Goal: Task Accomplishment & Management: Complete application form

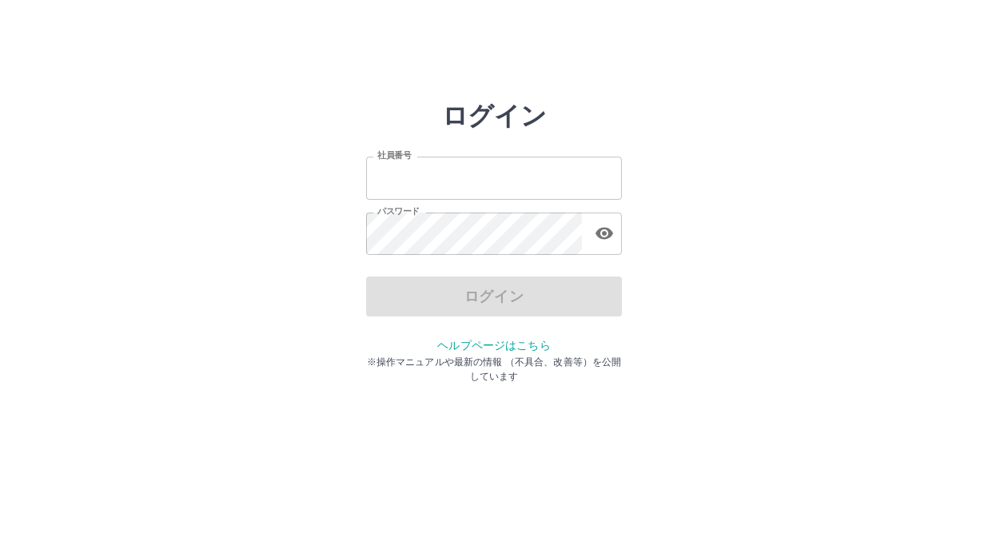
type input "*******"
click at [546, 296] on div "ログイン" at bounding box center [494, 296] width 256 height 40
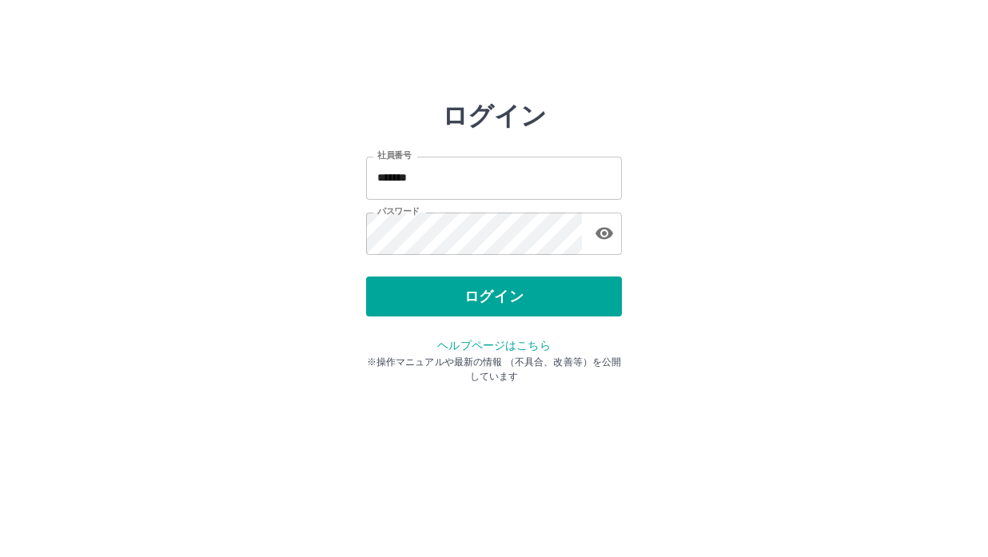
click at [546, 296] on button "ログイン" at bounding box center [494, 296] width 256 height 40
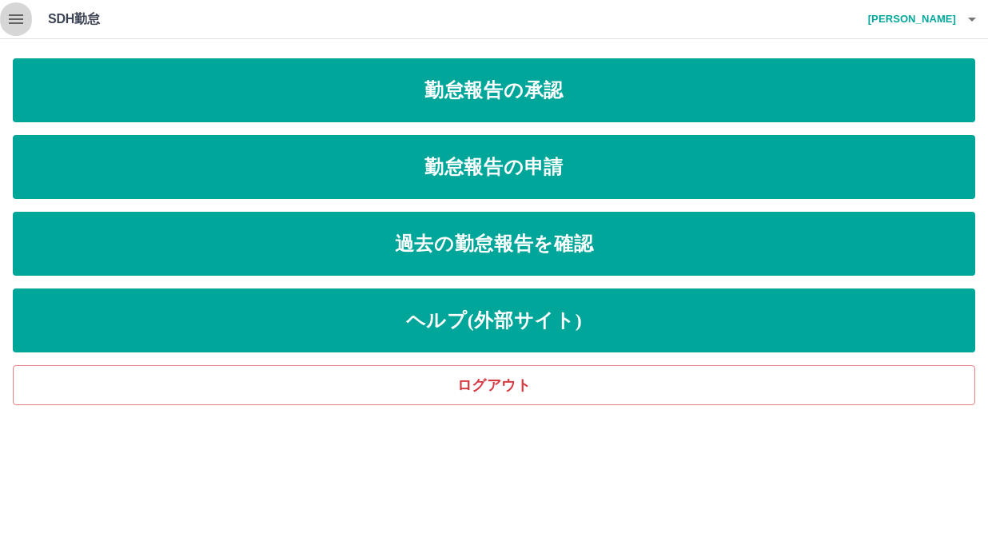
click at [11, 18] on icon "button" at bounding box center [15, 19] width 19 height 19
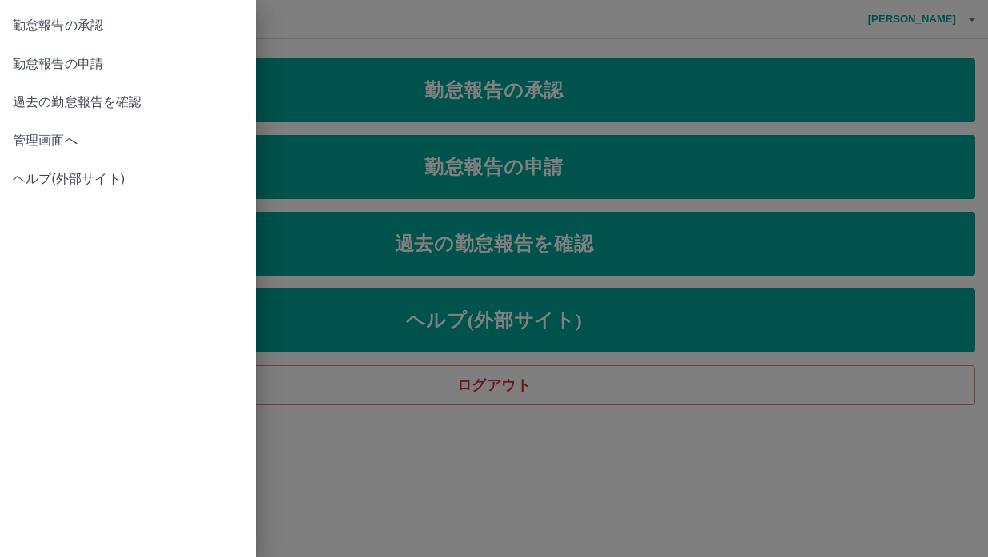
click at [101, 141] on span "管理画面へ" at bounding box center [128, 140] width 230 height 19
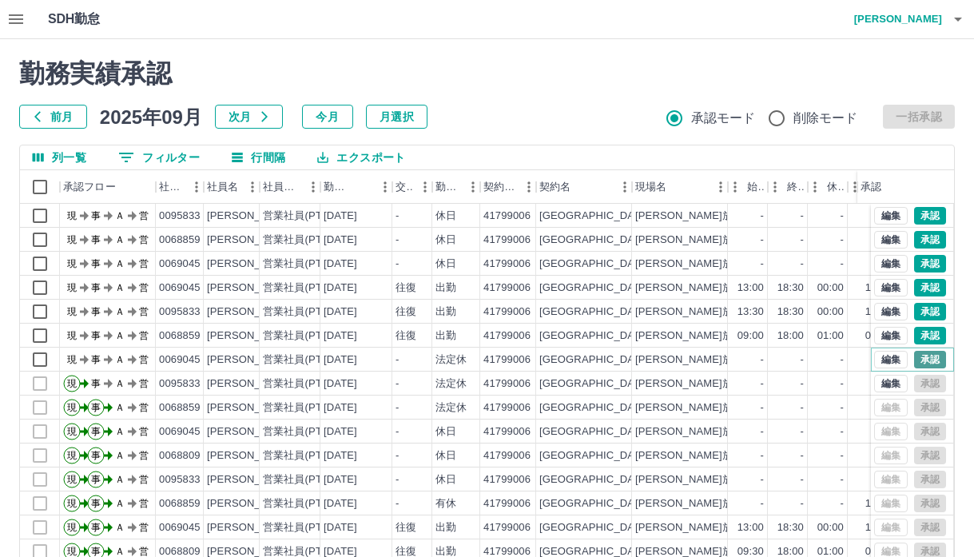
click at [914, 356] on button "承認" at bounding box center [930, 360] width 32 height 18
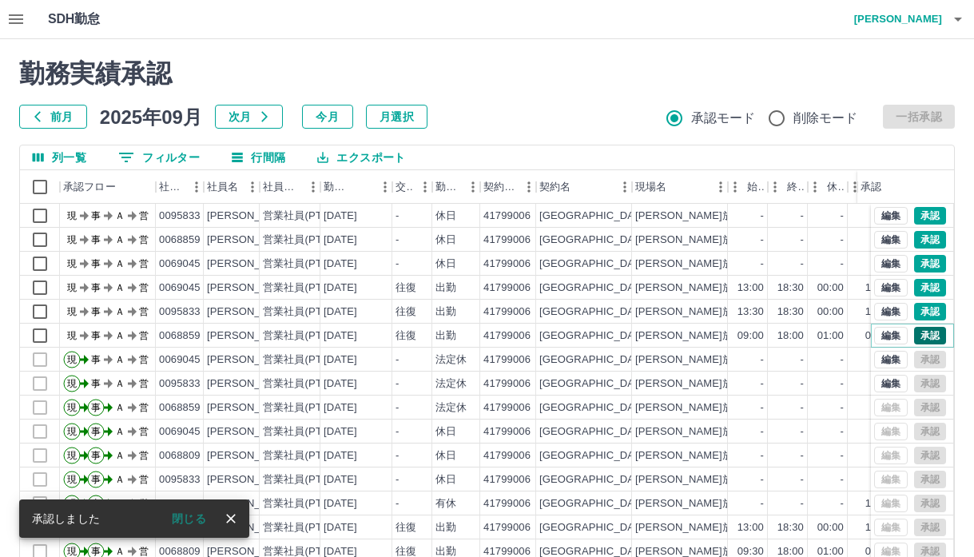
click at [917, 332] on button "承認" at bounding box center [930, 336] width 32 height 18
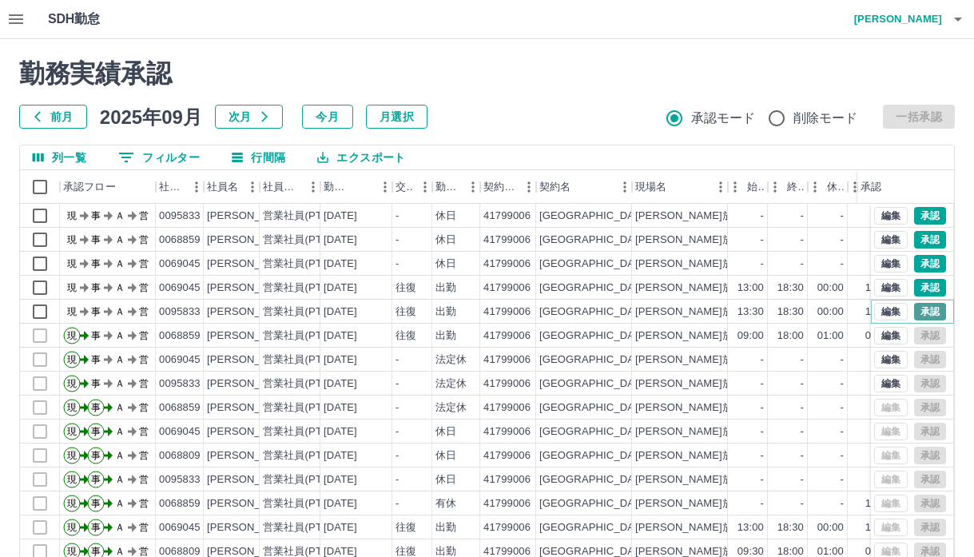
click at [916, 315] on button "承認" at bounding box center [930, 312] width 32 height 18
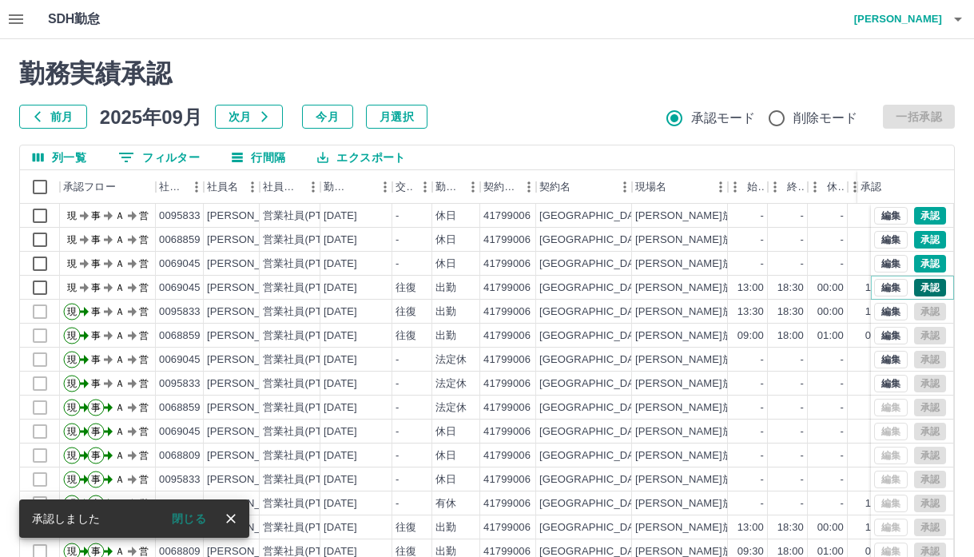
click at [915, 288] on button "承認" at bounding box center [930, 288] width 32 height 18
click at [914, 263] on button "承認" at bounding box center [930, 264] width 32 height 18
click at [914, 233] on button "承認" at bounding box center [930, 240] width 32 height 18
click at [918, 216] on button "承認" at bounding box center [930, 216] width 32 height 18
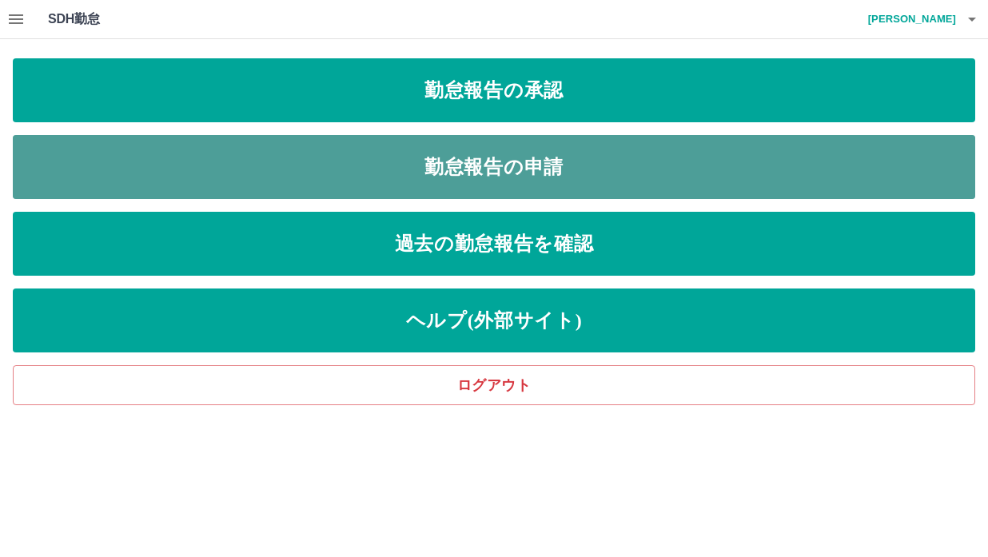
click at [523, 165] on link "勤怠報告の申請" at bounding box center [494, 167] width 962 height 64
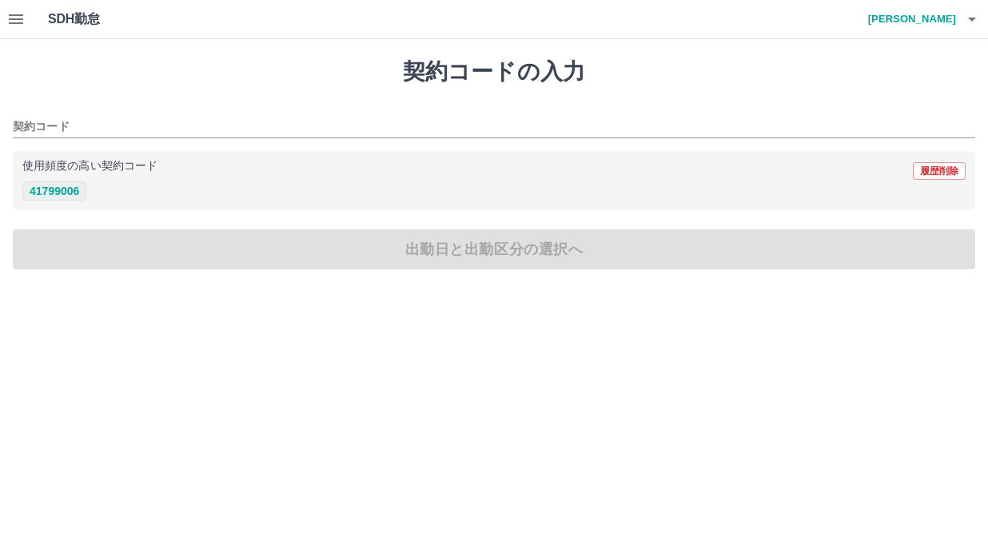
click at [46, 195] on button "41799006" at bounding box center [54, 190] width 64 height 19
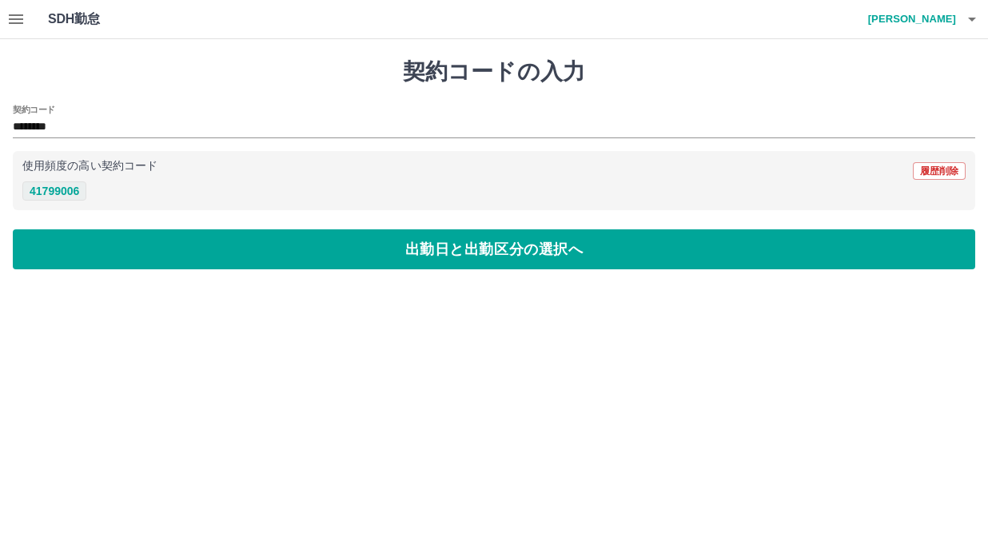
type input "********"
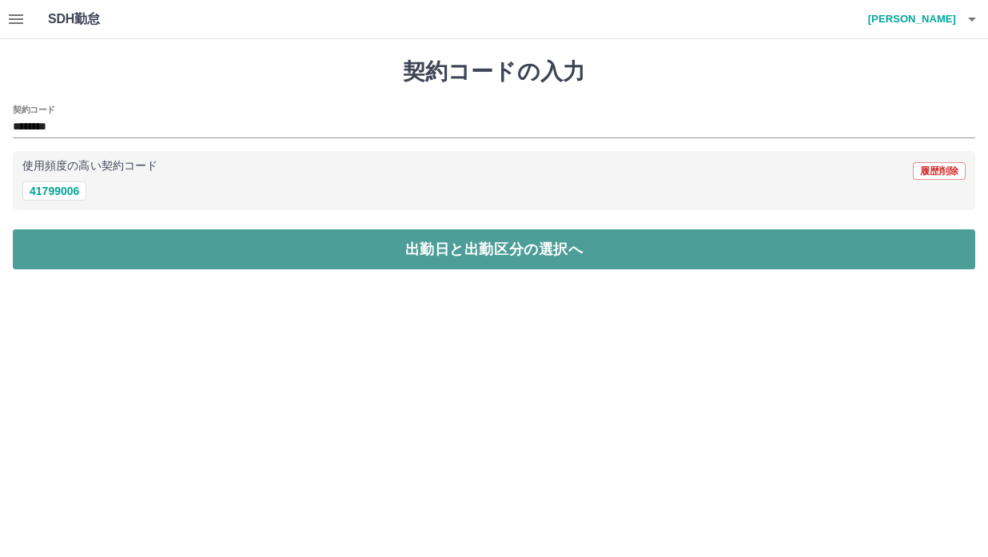
click at [452, 248] on button "出勤日と出勤区分の選択へ" at bounding box center [494, 249] width 962 height 40
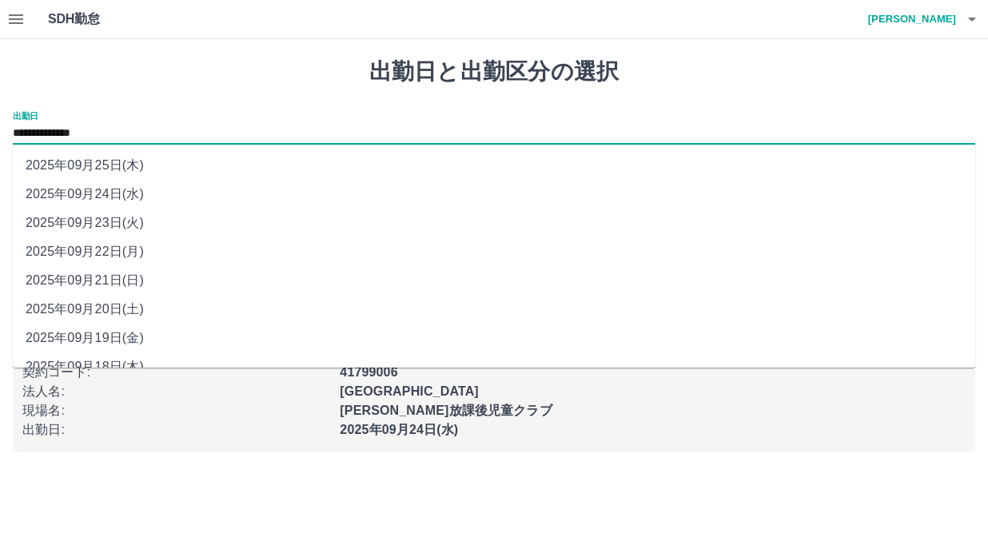
click at [46, 137] on input "**********" at bounding box center [494, 134] width 962 height 20
click at [259, 89] on div "**********" at bounding box center [494, 255] width 988 height 432
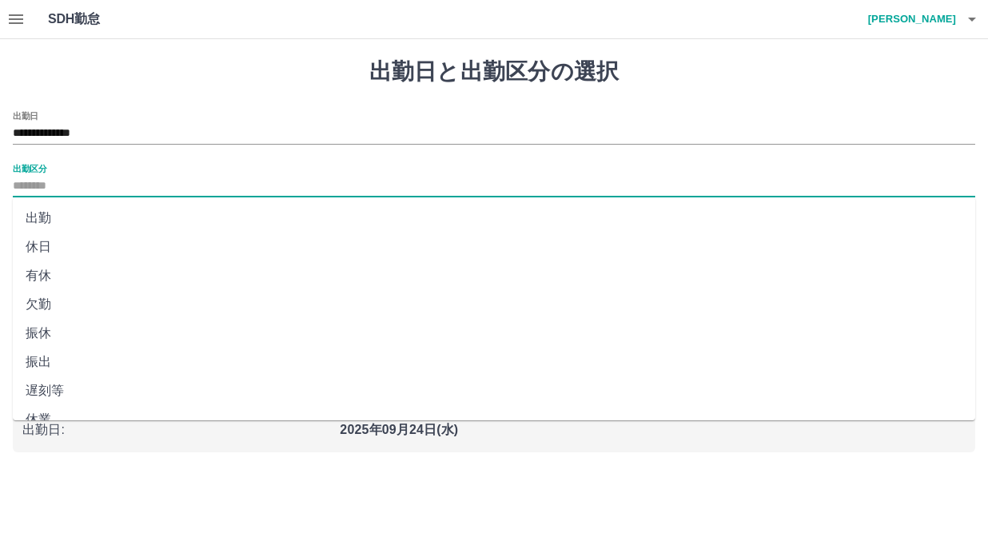
click at [38, 182] on input "出勤区分" at bounding box center [494, 187] width 962 height 20
click at [40, 212] on li "出勤" at bounding box center [494, 218] width 962 height 29
type input "**"
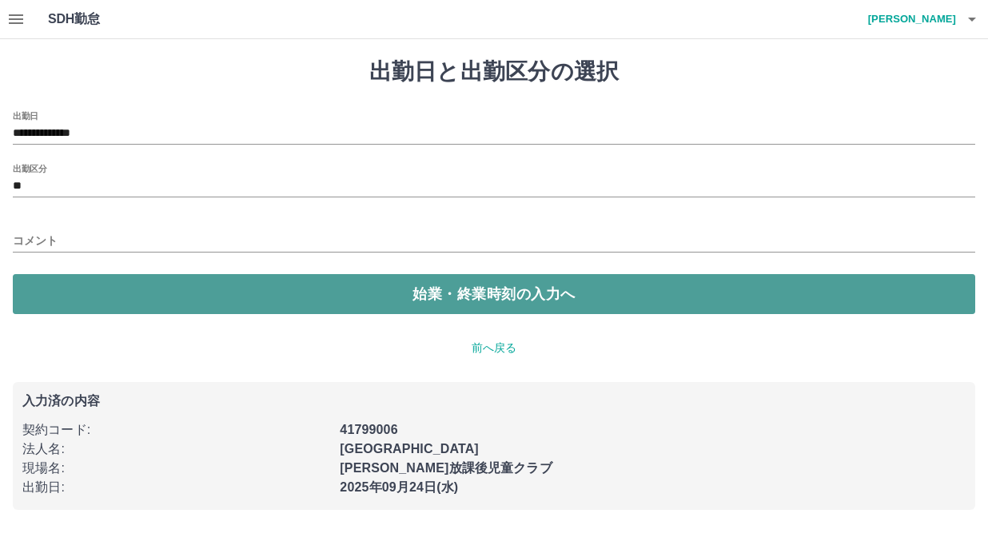
click at [456, 293] on button "始業・終業時刻の入力へ" at bounding box center [494, 294] width 962 height 40
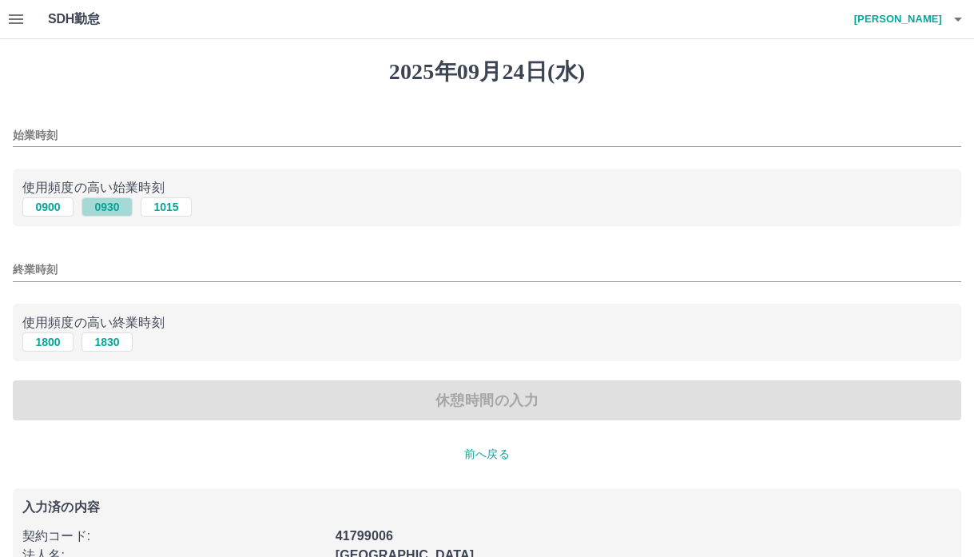
click at [101, 205] on button "0930" at bounding box center [106, 206] width 51 height 19
type input "****"
click at [110, 341] on button "1830" at bounding box center [106, 341] width 51 height 19
type input "****"
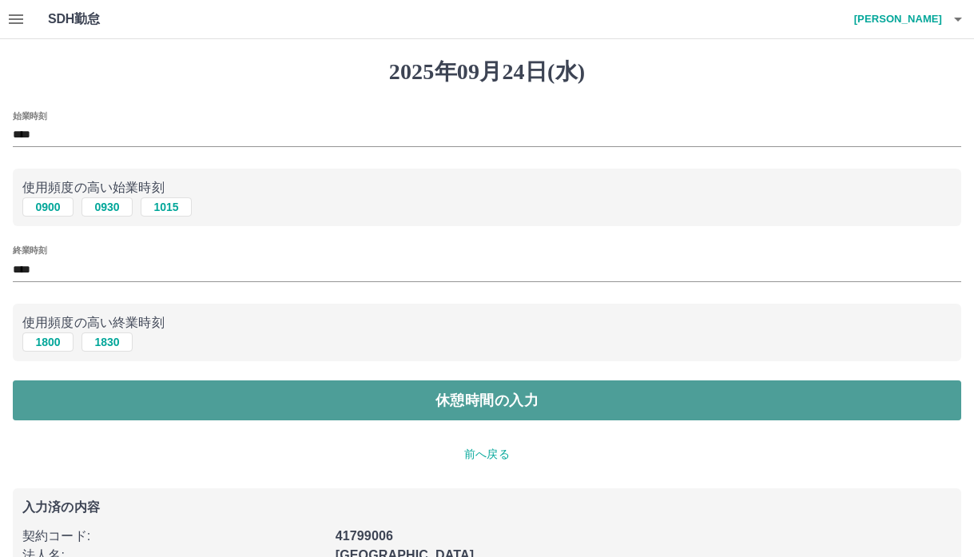
click at [466, 398] on button "休憩時間の入力" at bounding box center [487, 400] width 948 height 40
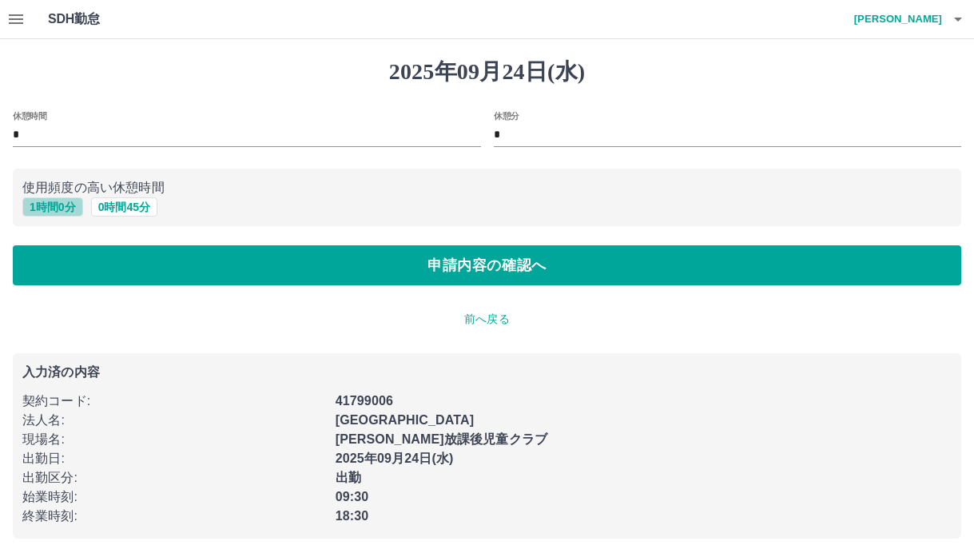
click at [50, 207] on button "1 時間 0 分" at bounding box center [52, 206] width 61 height 19
type input "*"
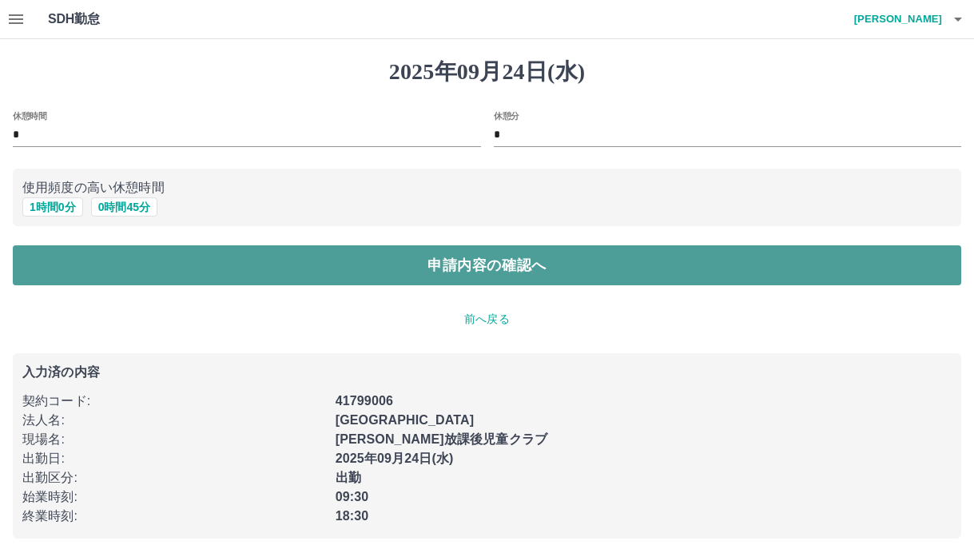
click at [463, 267] on button "申請内容の確認へ" at bounding box center [487, 265] width 948 height 40
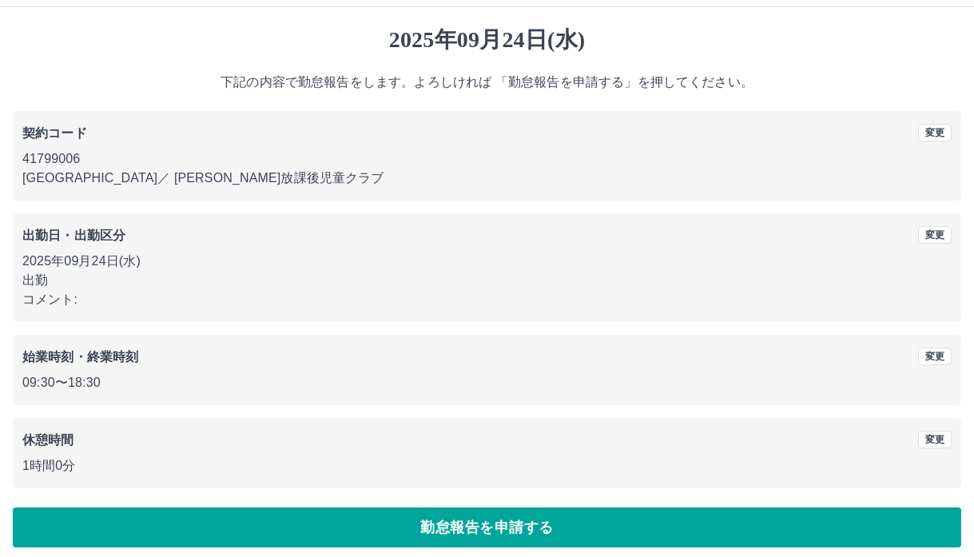
scroll to position [42, 0]
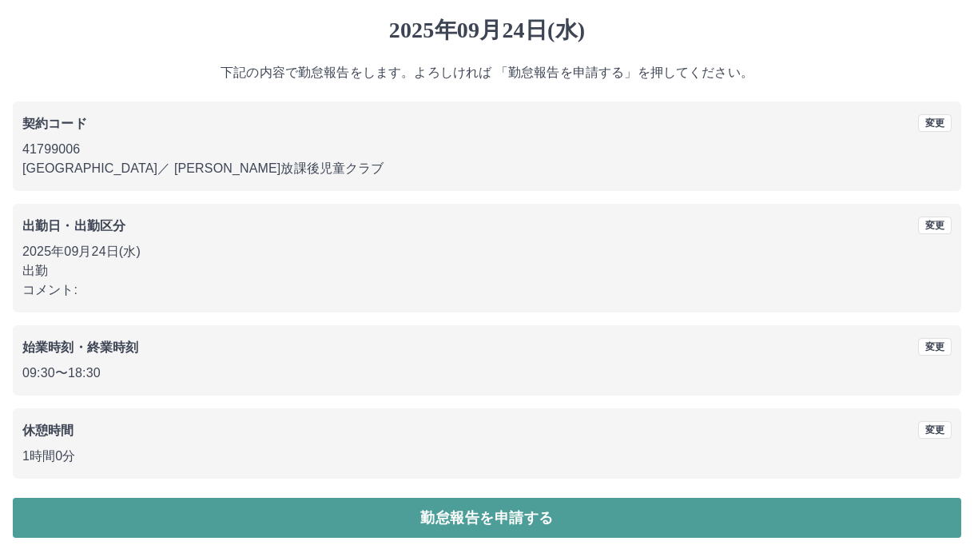
click at [493, 515] on button "勤怠報告を申請する" at bounding box center [487, 518] width 948 height 40
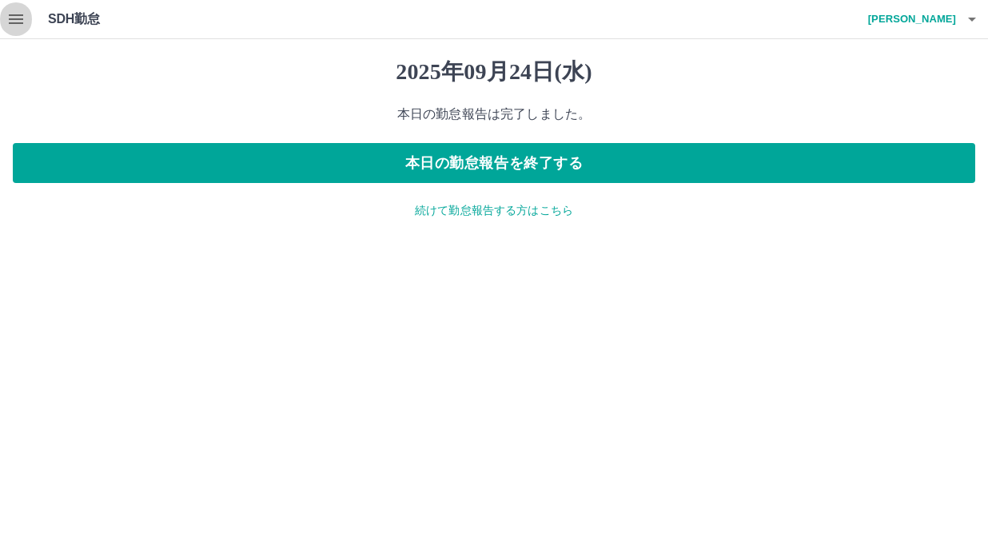
click at [14, 20] on icon "button" at bounding box center [16, 19] width 14 height 10
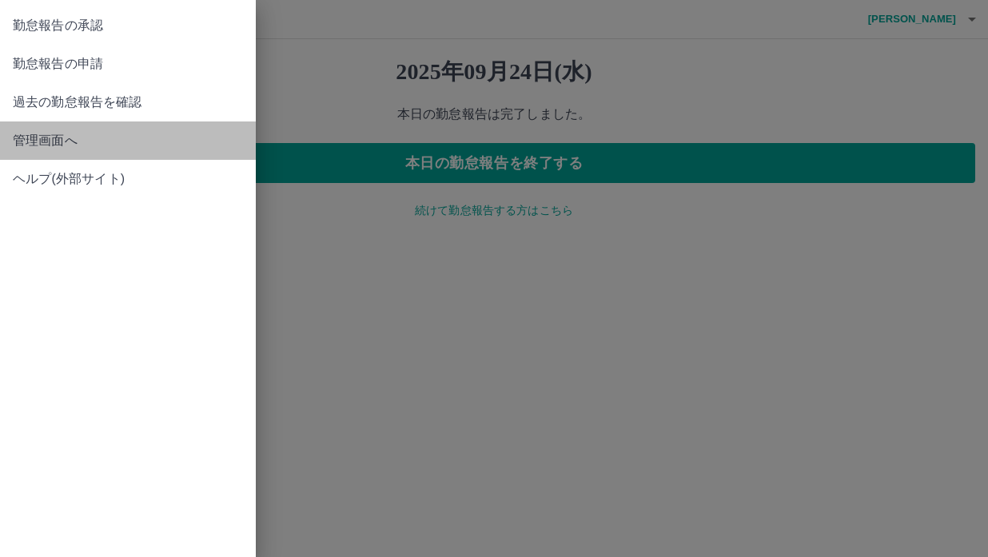
click at [81, 137] on span "管理画面へ" at bounding box center [128, 140] width 230 height 19
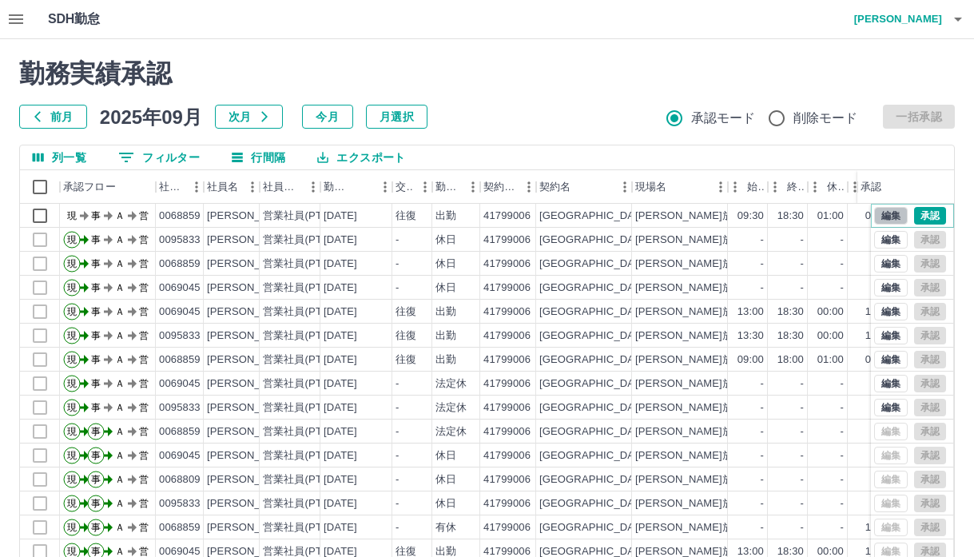
click at [885, 218] on button "編集" at bounding box center [891, 216] width 34 height 18
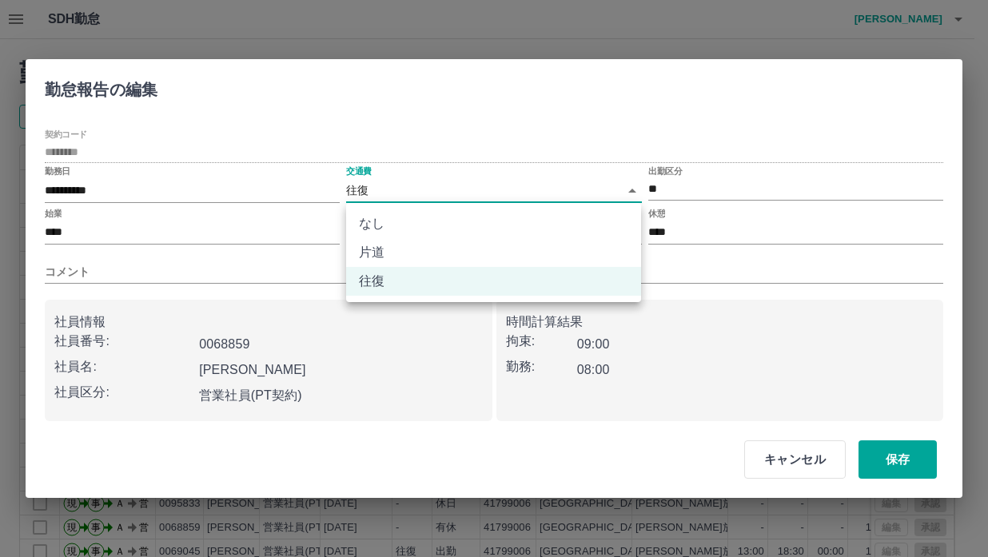
click at [361, 189] on body "SDH勤怠 加瀬　幸子 勤務実績承認 前月 2025年09月 次月 今月 月選択 承認モード 削除モード 一括承認 列一覧 0 フィルター 行間隔 エクスポー…" at bounding box center [494, 337] width 988 height 675
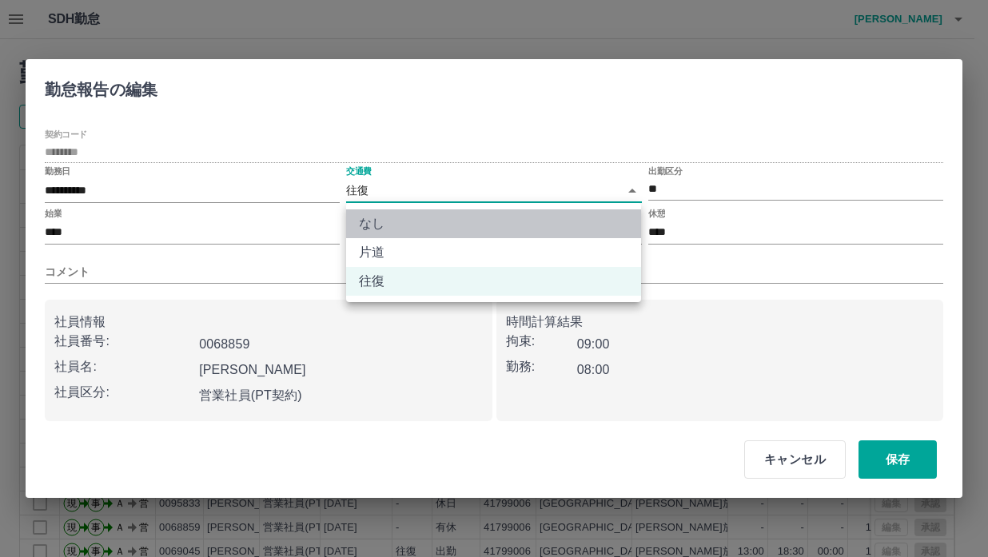
click at [379, 221] on li "なし" at bounding box center [493, 223] width 295 height 29
type input "****"
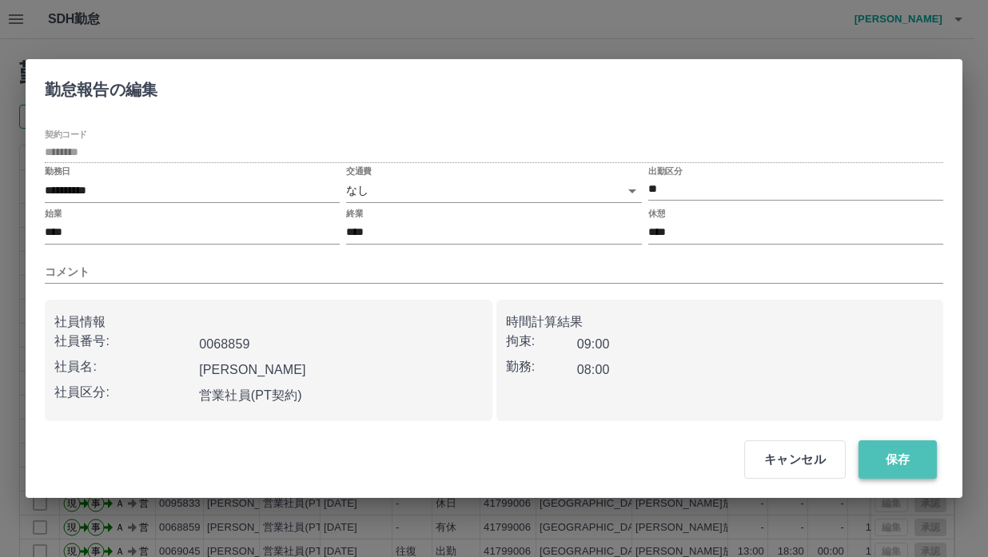
click at [897, 454] on button "保存" at bounding box center [897, 459] width 78 height 38
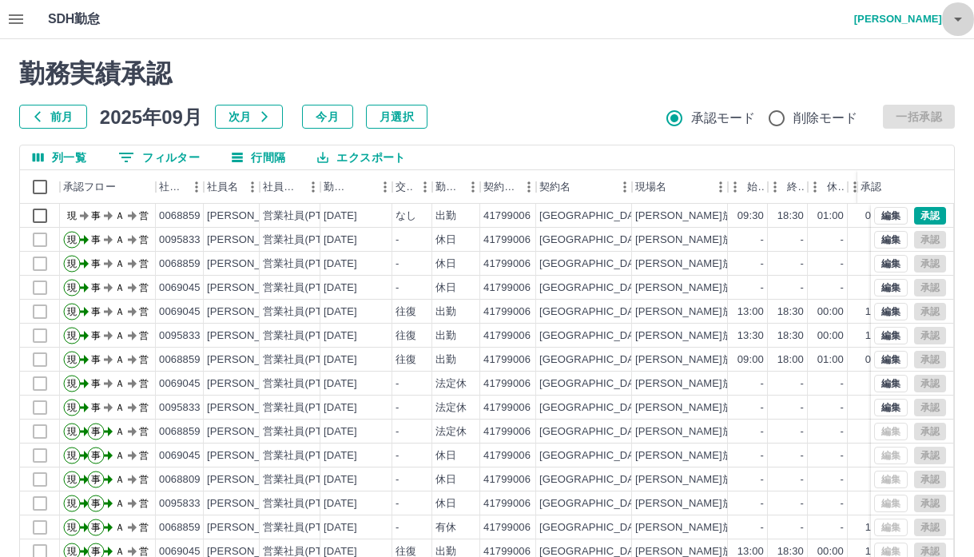
click at [958, 19] on icon "button" at bounding box center [958, 20] width 8 height 4
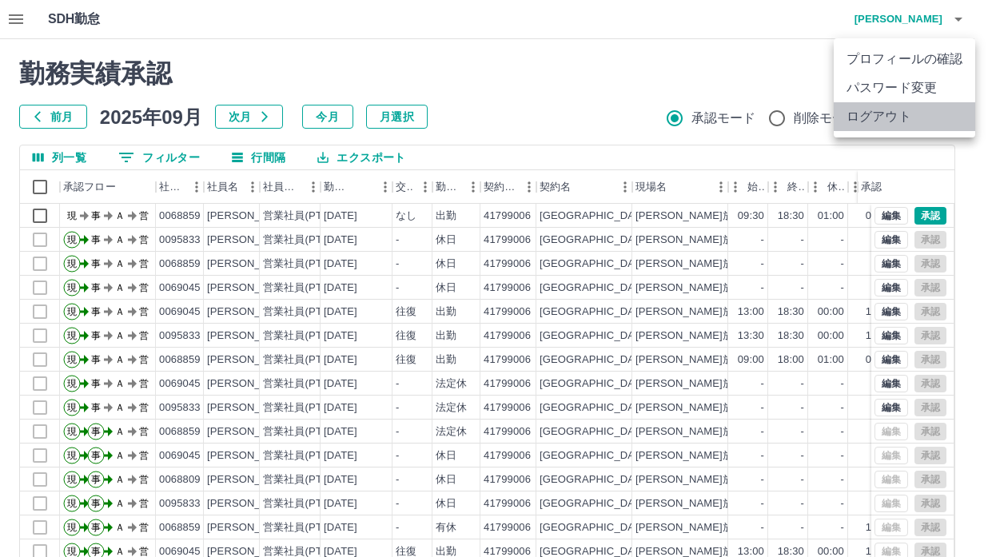
click at [895, 116] on li "ログアウト" at bounding box center [903, 116] width 141 height 29
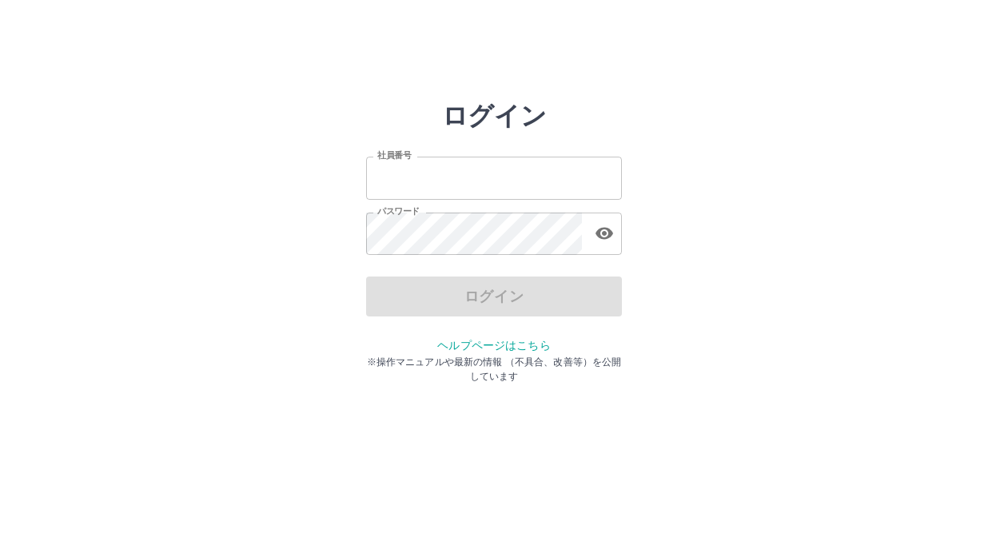
type input "*******"
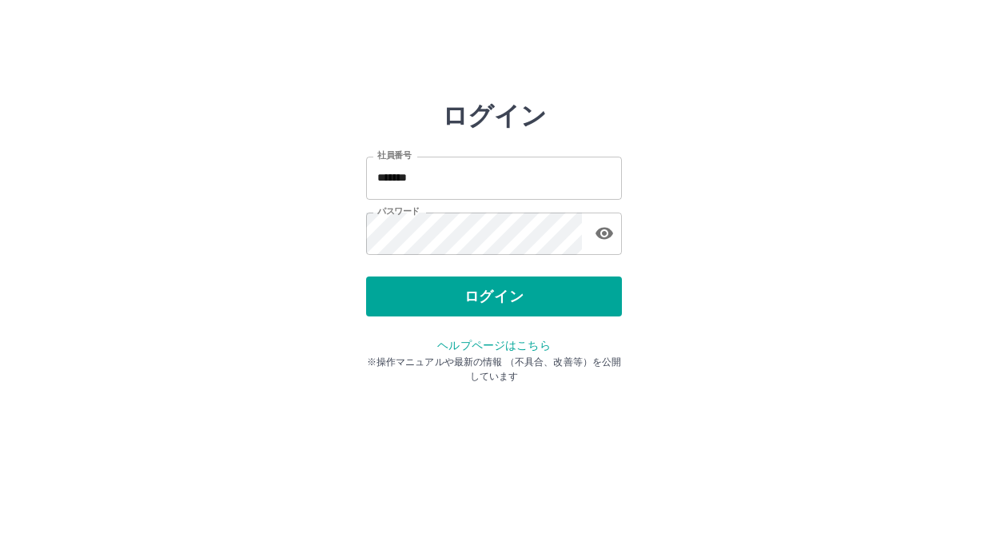
click at [483, 304] on div "ログイン" at bounding box center [494, 296] width 256 height 40
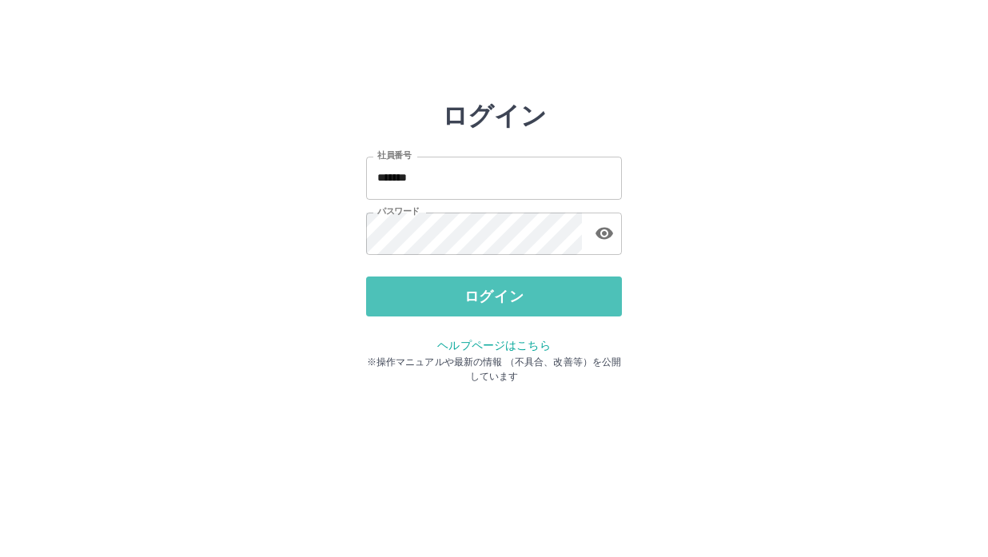
click at [483, 303] on button "ログイン" at bounding box center [494, 296] width 256 height 40
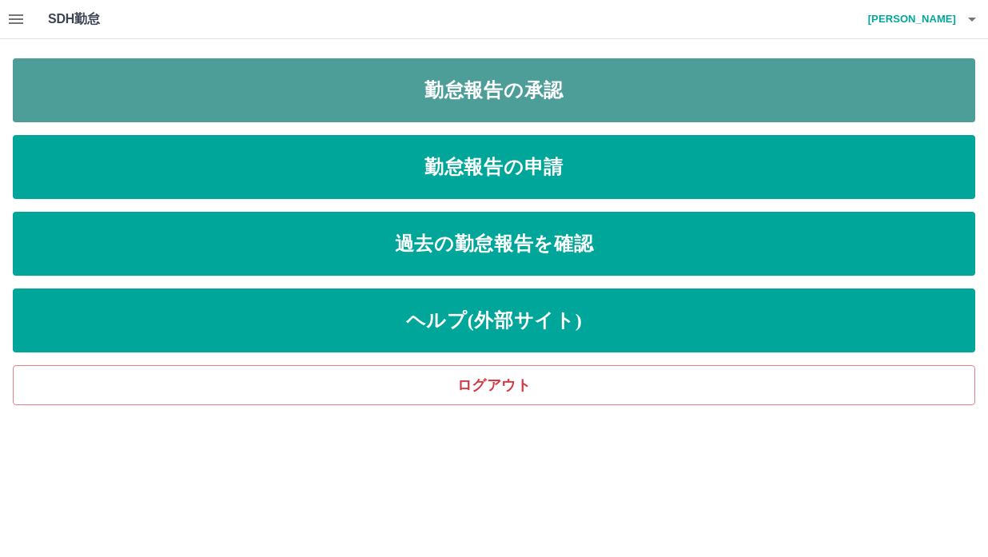
click at [490, 88] on link "勤怠報告の承認" at bounding box center [494, 90] width 962 height 64
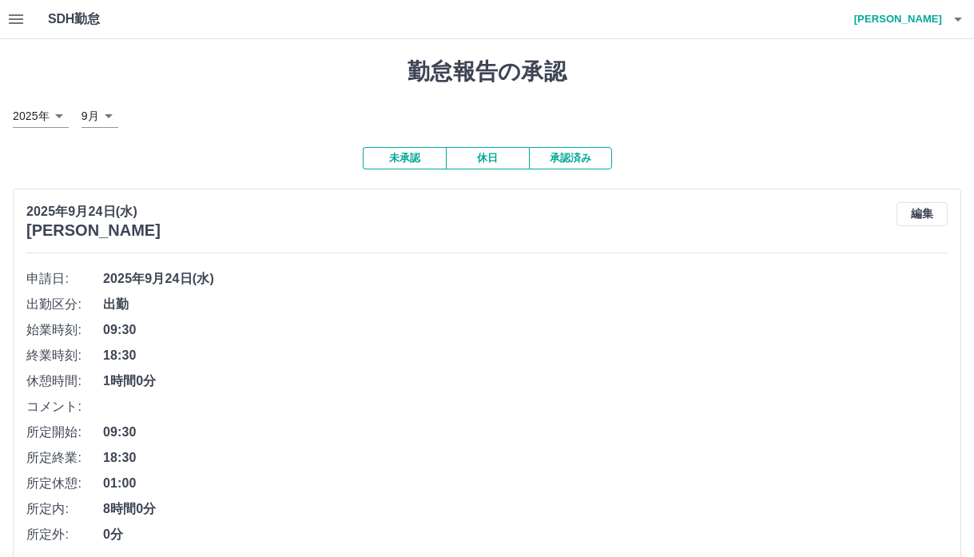
click at [397, 163] on button "未承認" at bounding box center [404, 158] width 83 height 22
click at [573, 162] on button "承認済み" at bounding box center [570, 158] width 83 height 22
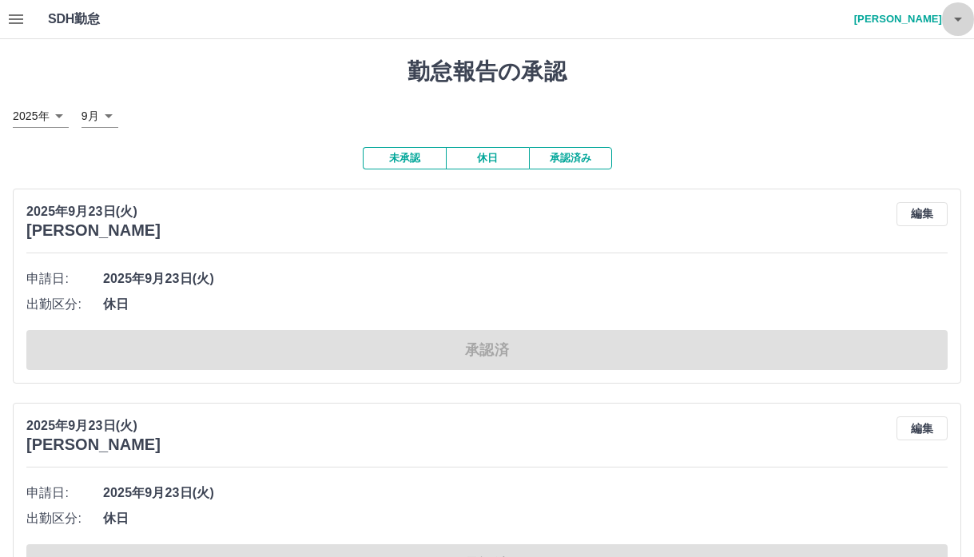
click at [956, 20] on icon "button" at bounding box center [958, 20] width 8 height 4
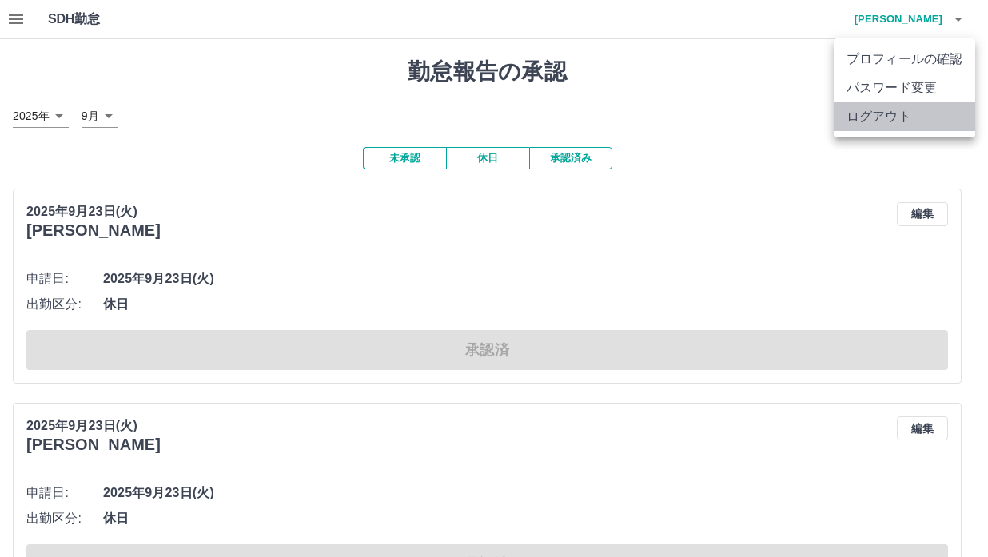
click at [911, 117] on li "ログアウト" at bounding box center [903, 116] width 141 height 29
